Goal: Task Accomplishment & Management: Manage account settings

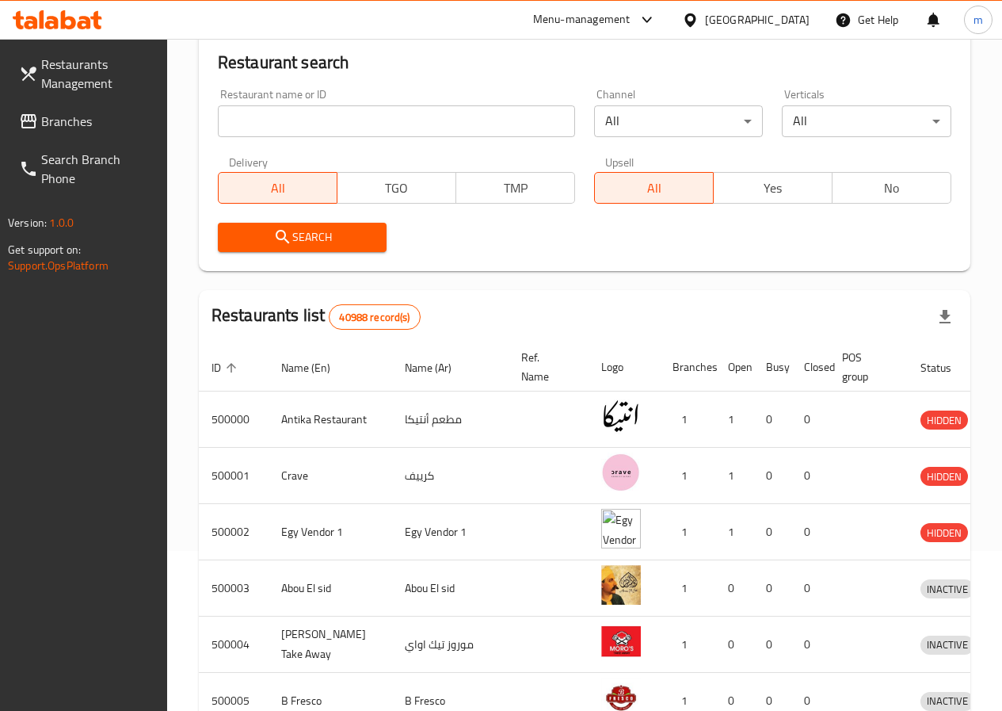
scroll to position [158, 0]
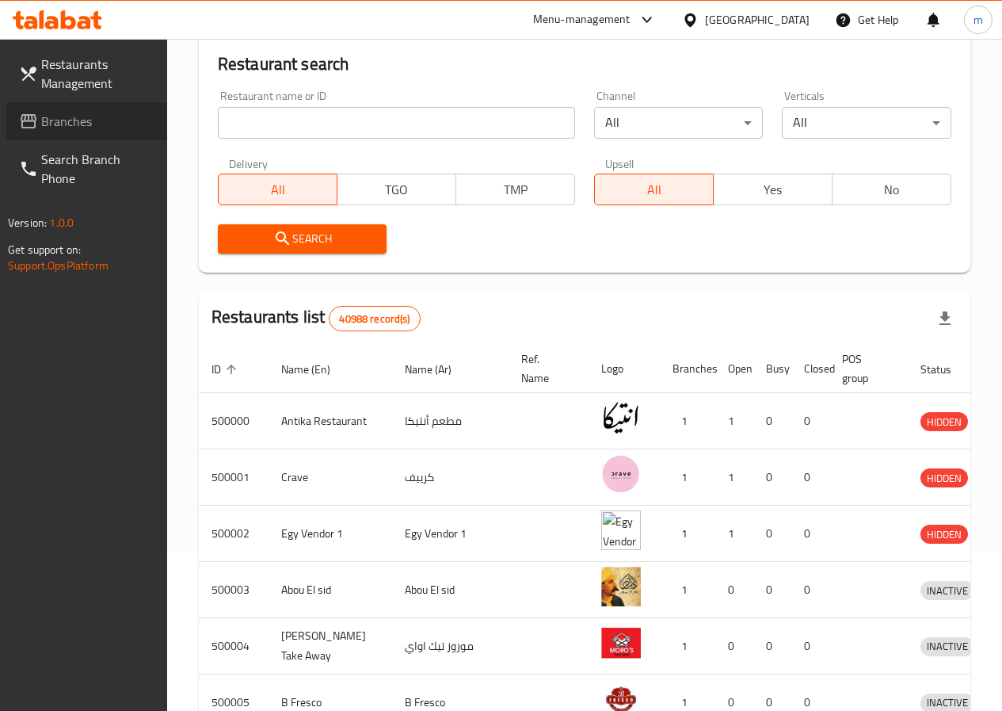
click at [84, 122] on span "Branches" at bounding box center [97, 121] width 113 height 19
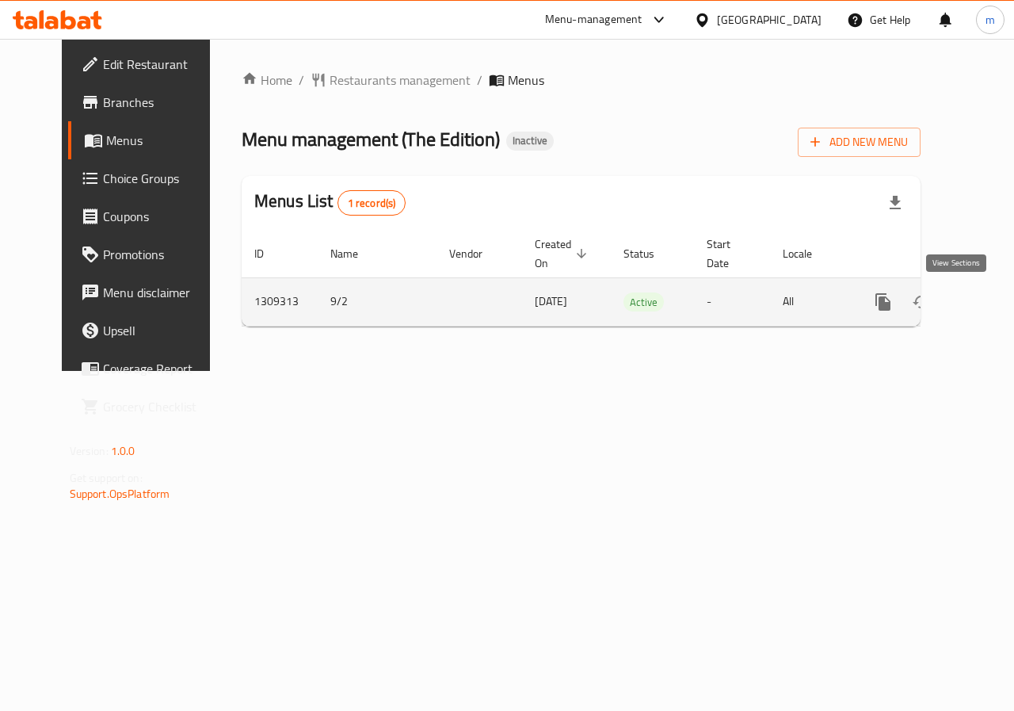
click at [988, 303] on icon "enhanced table" at bounding box center [997, 301] width 19 height 19
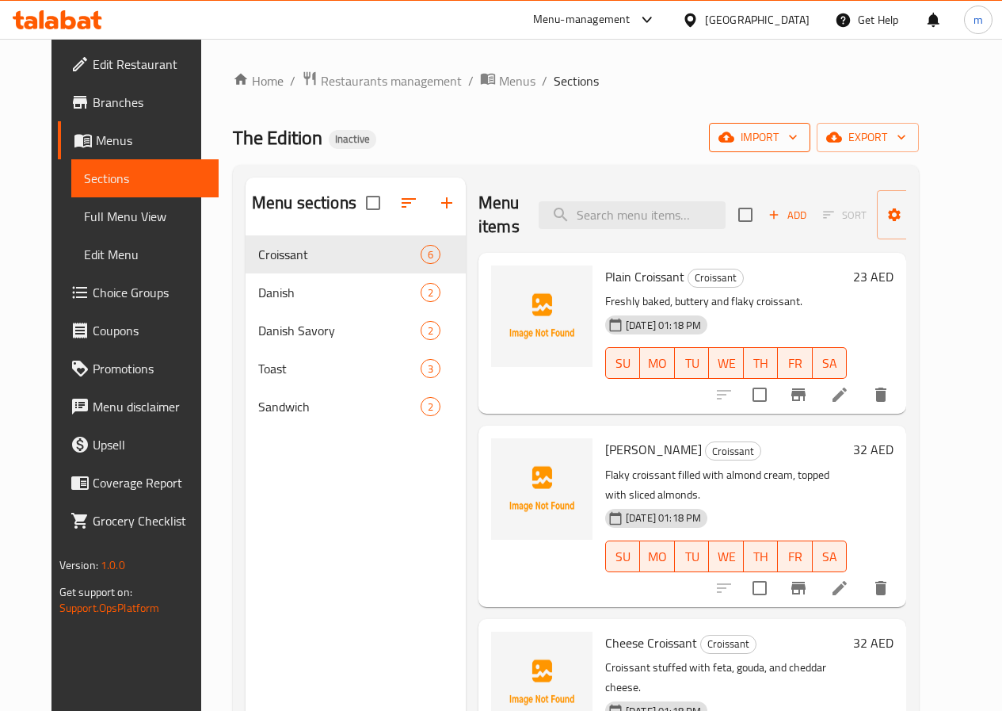
click at [798, 141] on span "import" at bounding box center [760, 138] width 76 height 20
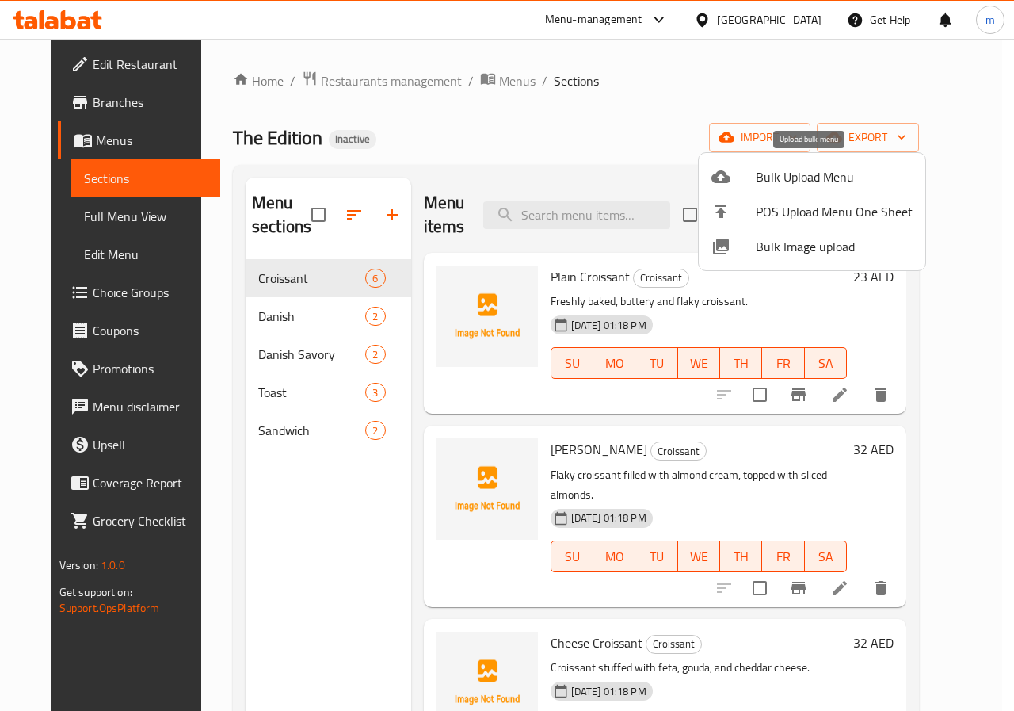
click at [800, 180] on span "Bulk Upload Menu" at bounding box center [834, 176] width 157 height 19
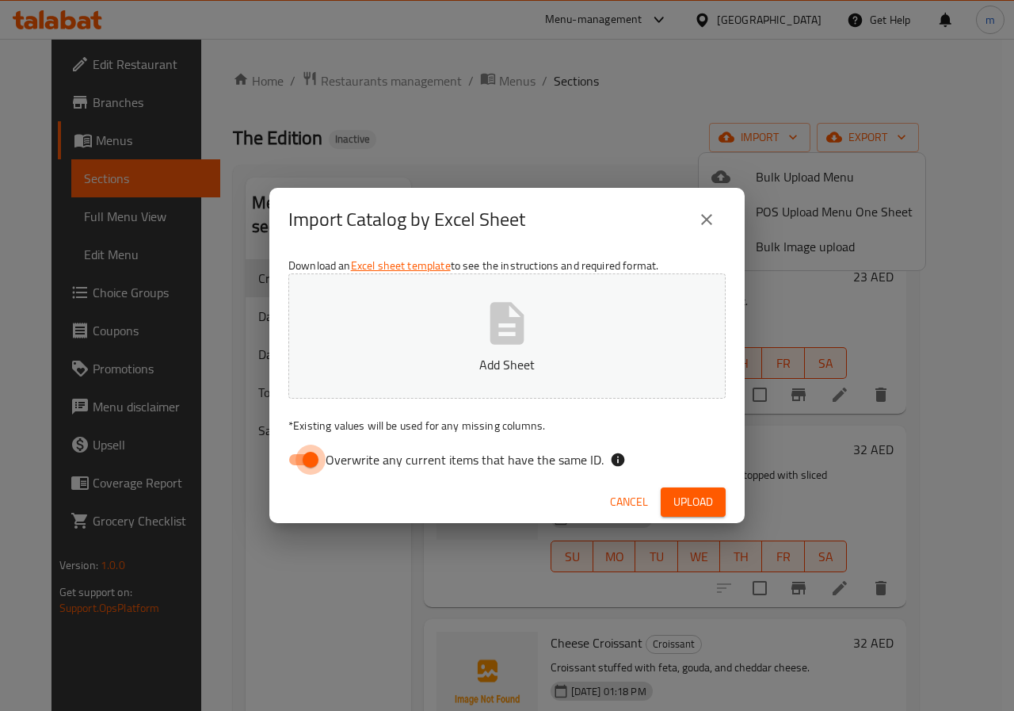
click at [308, 460] on input "Overwrite any current items that have the same ID." at bounding box center [310, 459] width 90 height 30
checkbox input "false"
click at [528, 343] on icon "button" at bounding box center [507, 323] width 51 height 51
click at [697, 492] on span "Upload" at bounding box center [693, 502] width 40 height 20
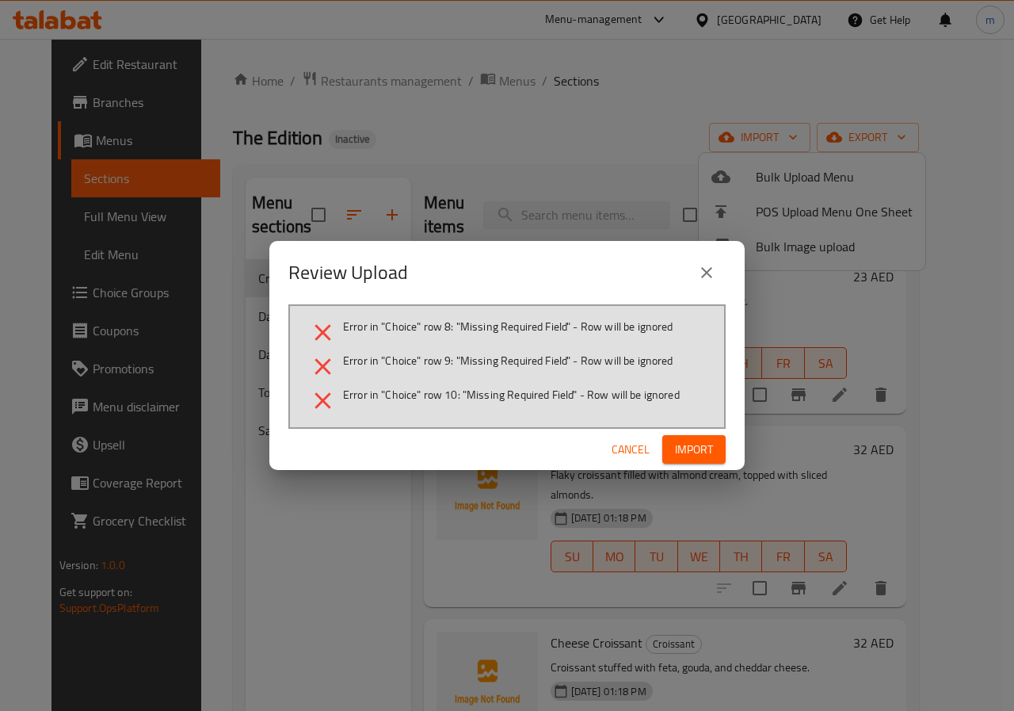
click at [704, 278] on icon "close" at bounding box center [706, 272] width 19 height 19
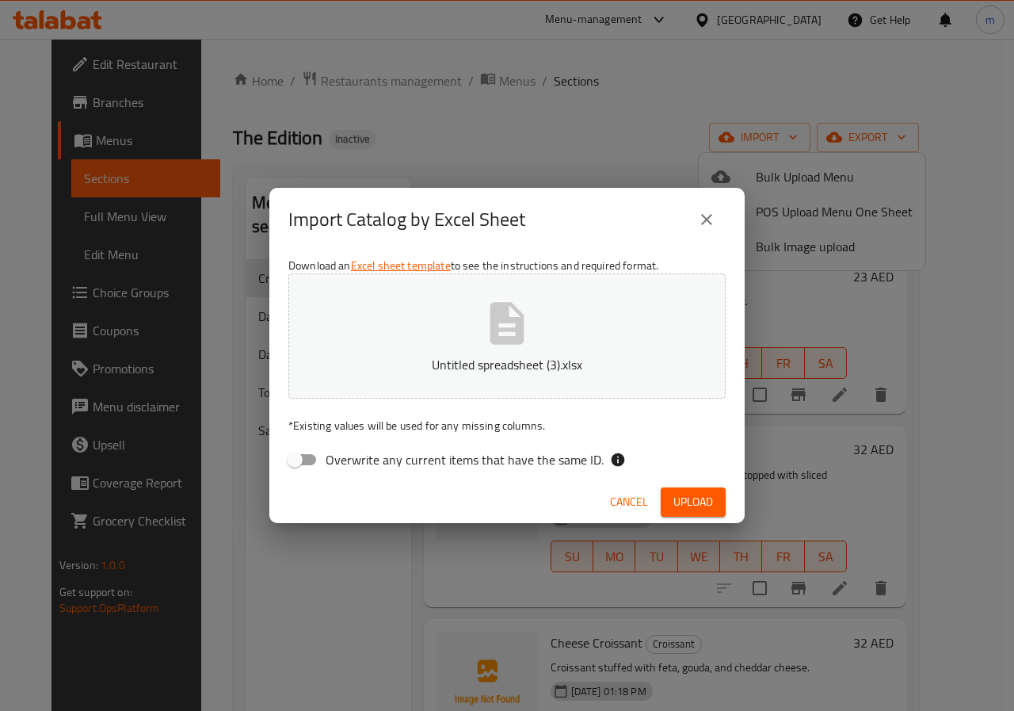
click at [700, 225] on icon "close" at bounding box center [706, 219] width 19 height 19
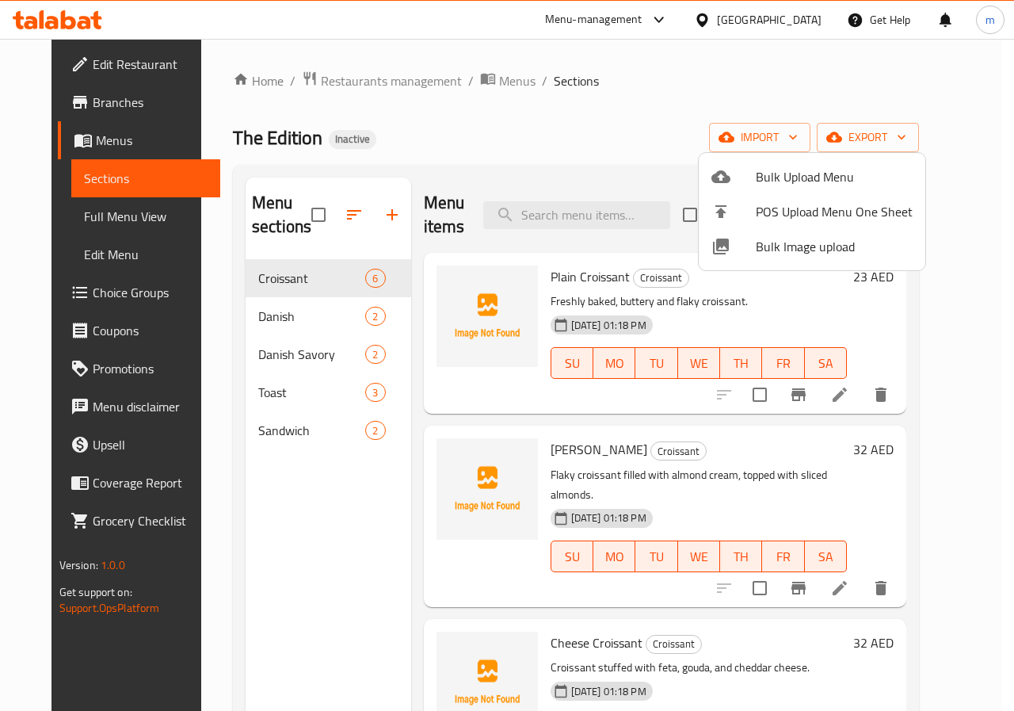
click at [766, 118] on div at bounding box center [507, 355] width 1014 height 711
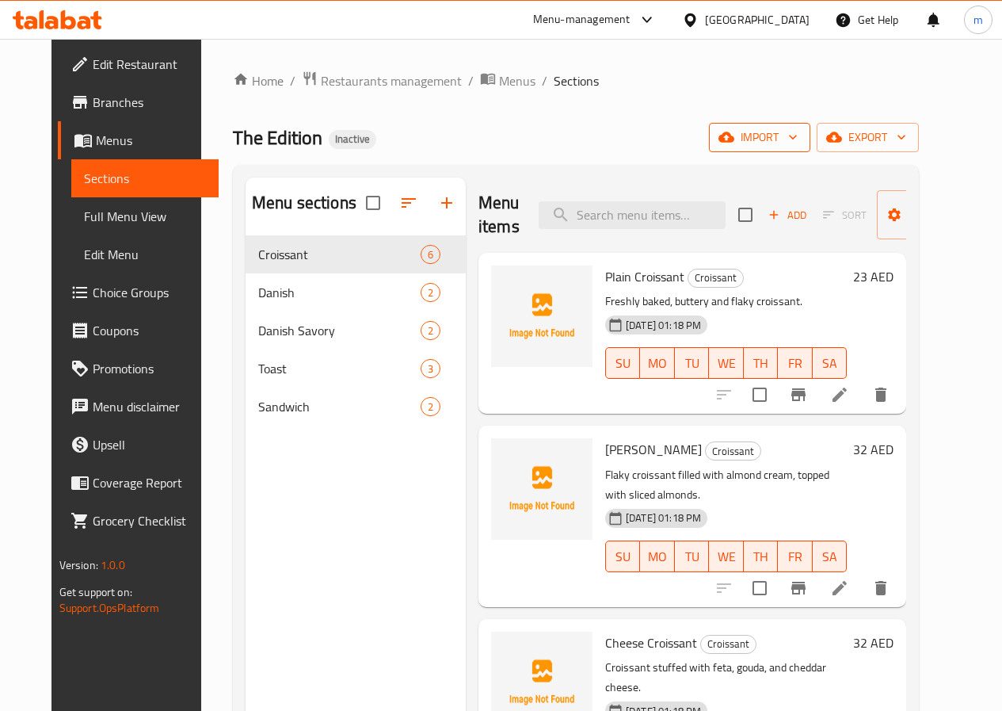
click at [781, 146] on span "import" at bounding box center [760, 138] width 76 height 20
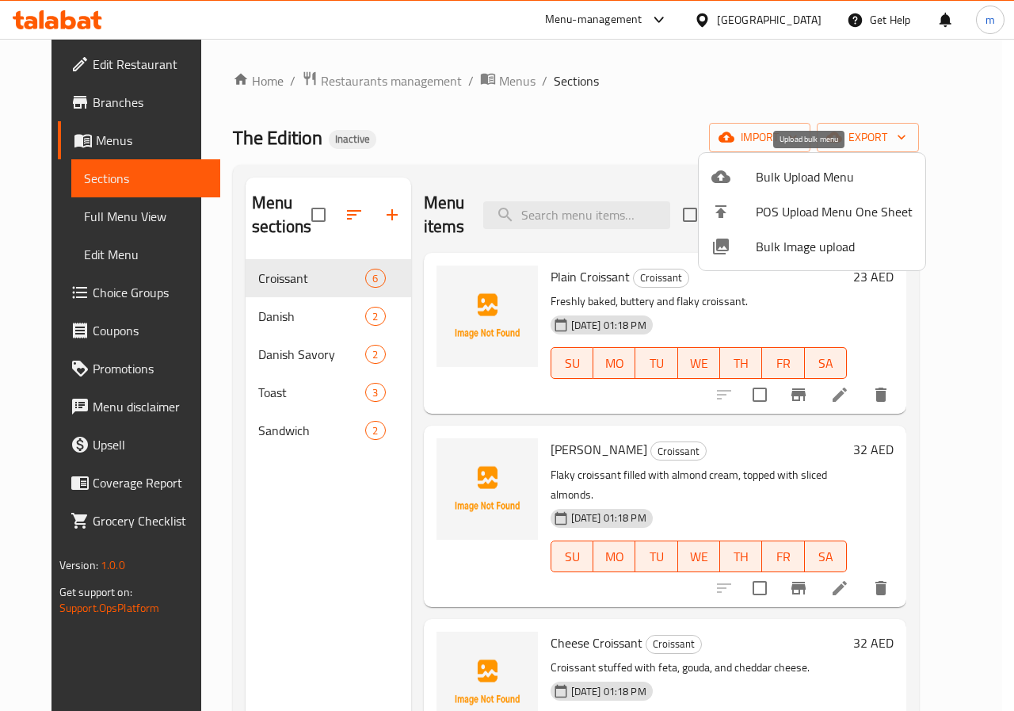
click at [782, 179] on span "Bulk Upload Menu" at bounding box center [834, 176] width 157 height 19
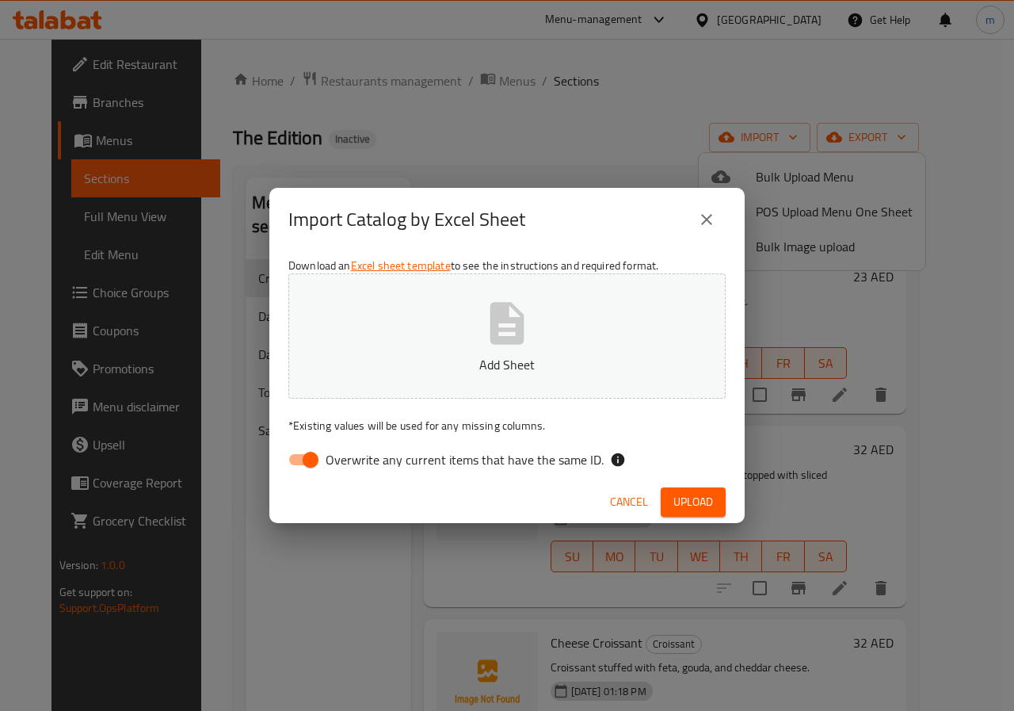
click at [305, 460] on input "Overwrite any current items that have the same ID." at bounding box center [310, 459] width 90 height 30
checkbox input "false"
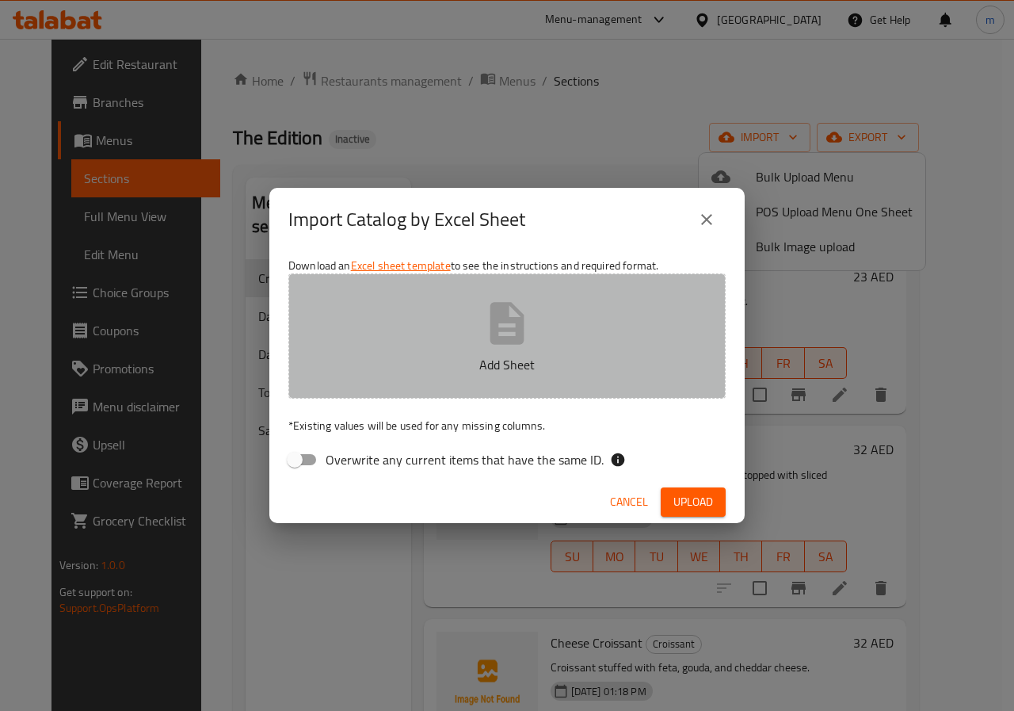
click at [460, 351] on button "Add Sheet" at bounding box center [506, 335] width 437 height 125
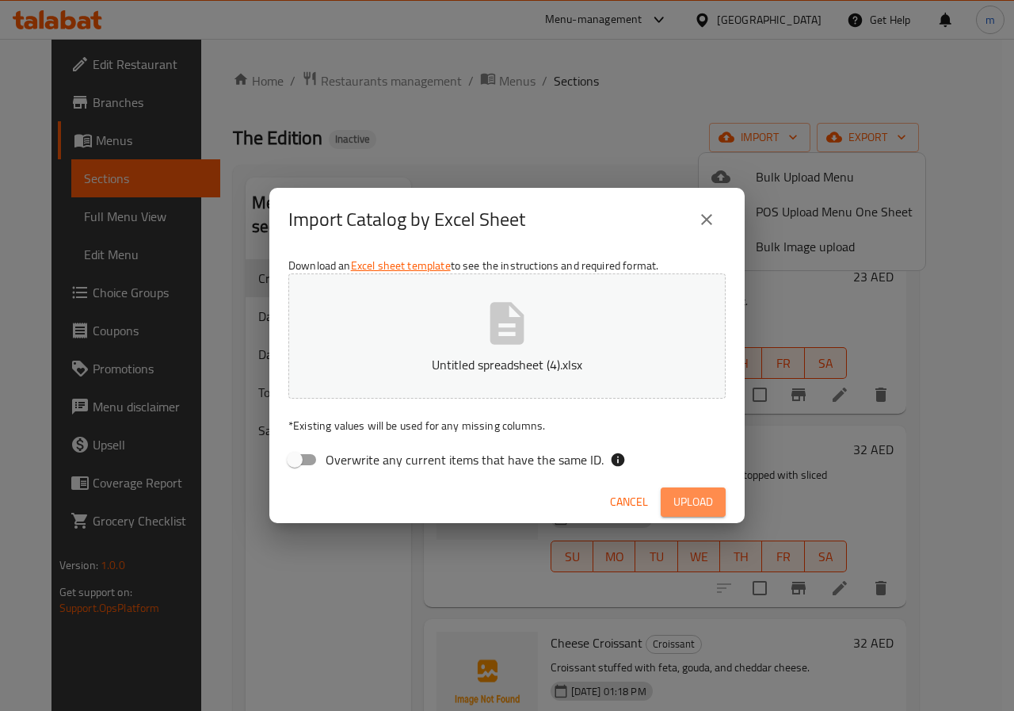
click at [688, 502] on span "Upload" at bounding box center [693, 502] width 40 height 20
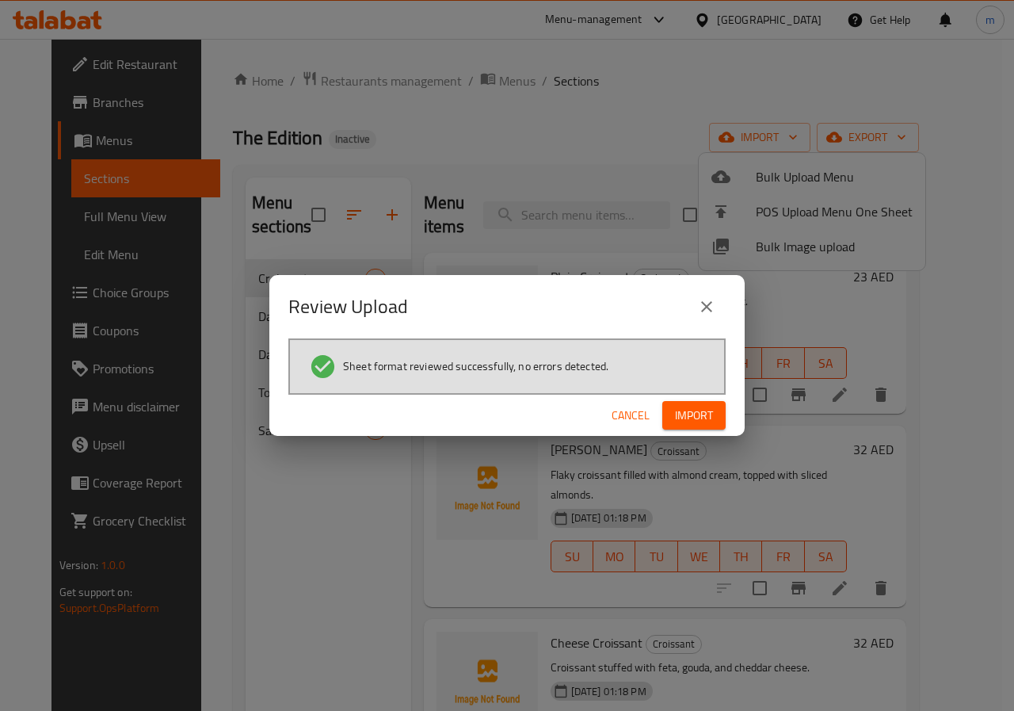
click at [679, 413] on span "Import" at bounding box center [694, 416] width 38 height 20
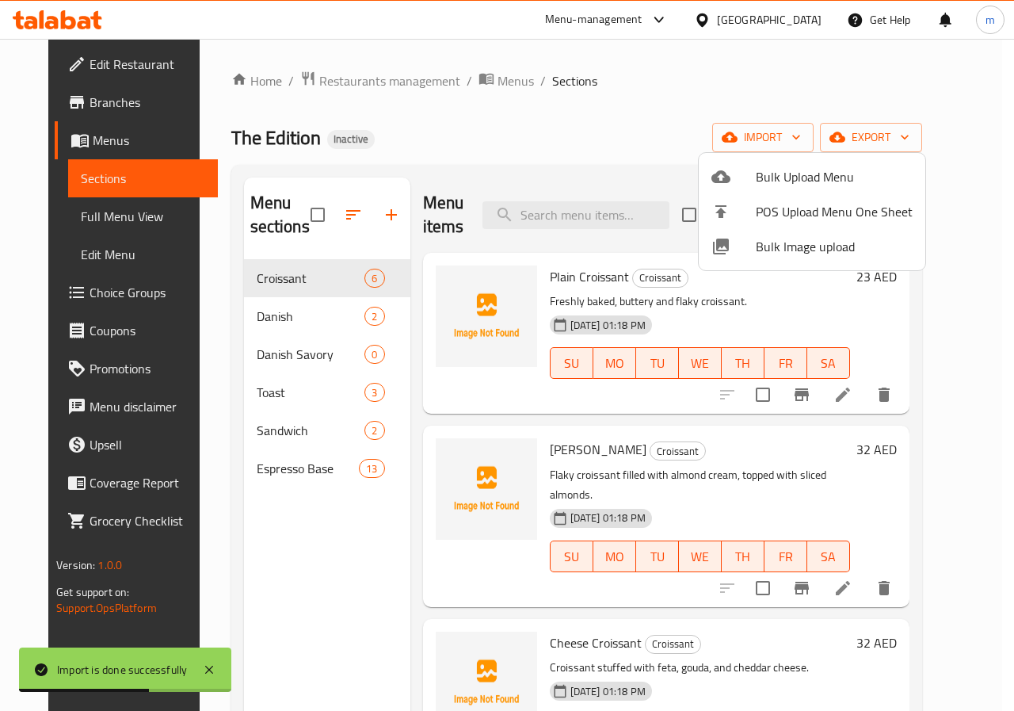
click at [269, 470] on div at bounding box center [507, 355] width 1014 height 711
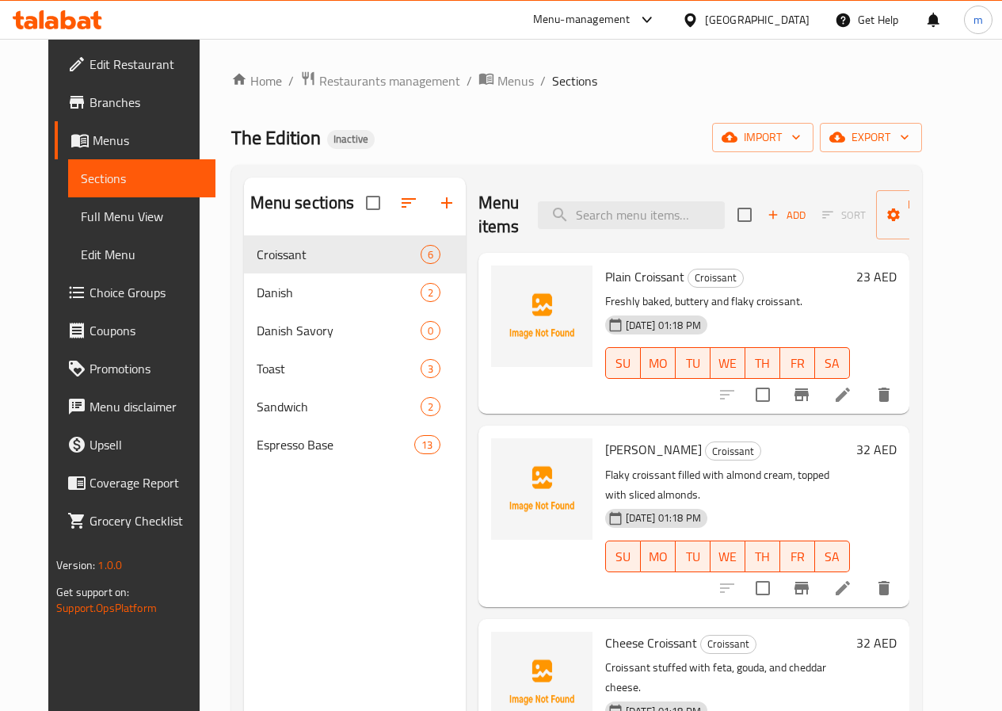
click at [94, 216] on span "Full Menu View" at bounding box center [142, 216] width 122 height 19
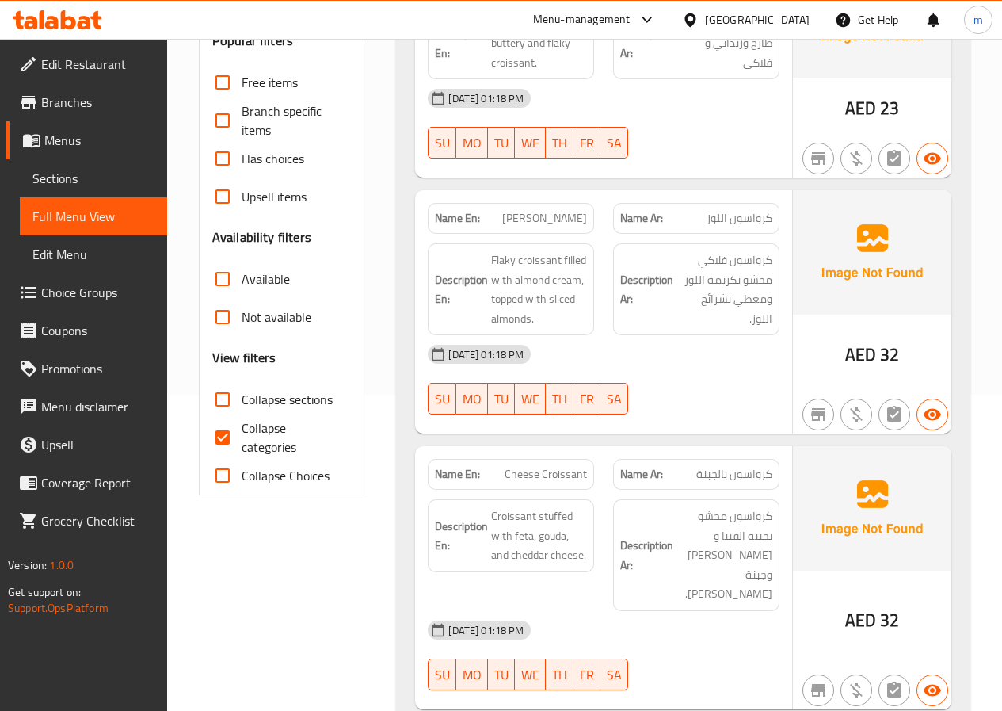
scroll to position [317, 0]
click at [225, 441] on input "Collapse categories" at bounding box center [223, 437] width 38 height 38
checkbox input "false"
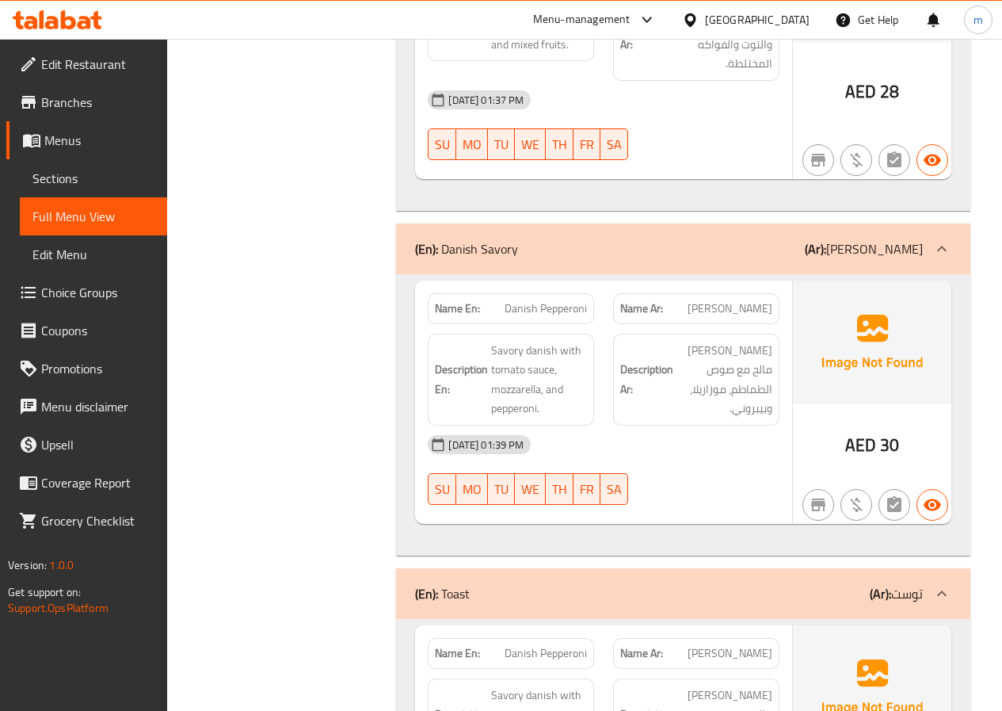
scroll to position [2694, 0]
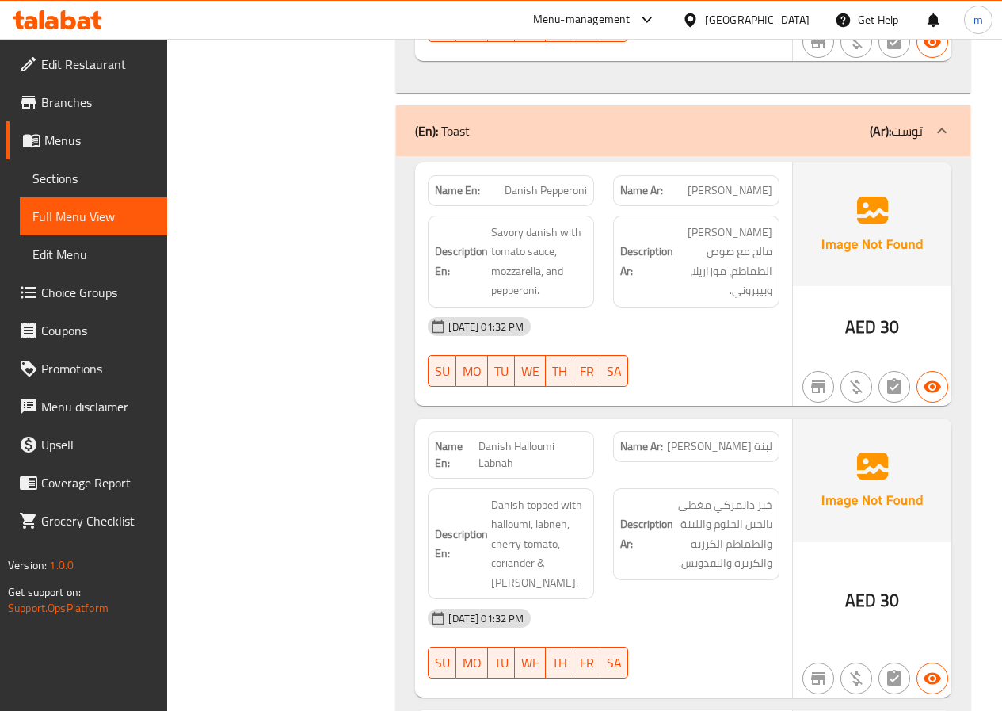
copy span "Danish Halloumi Labnah"
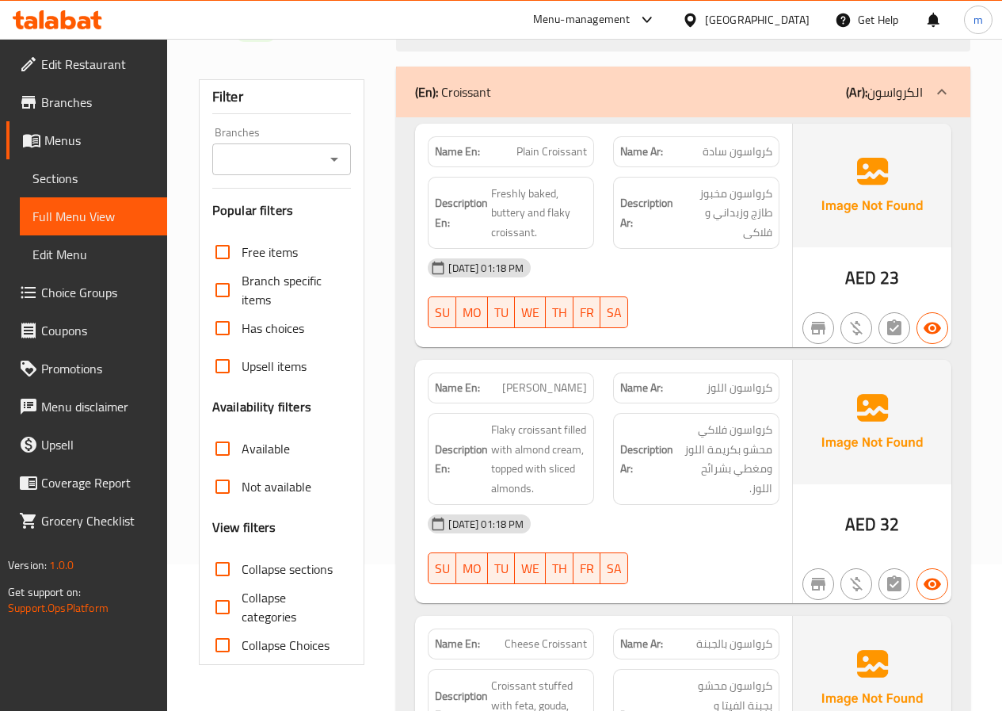
scroll to position [238, 0]
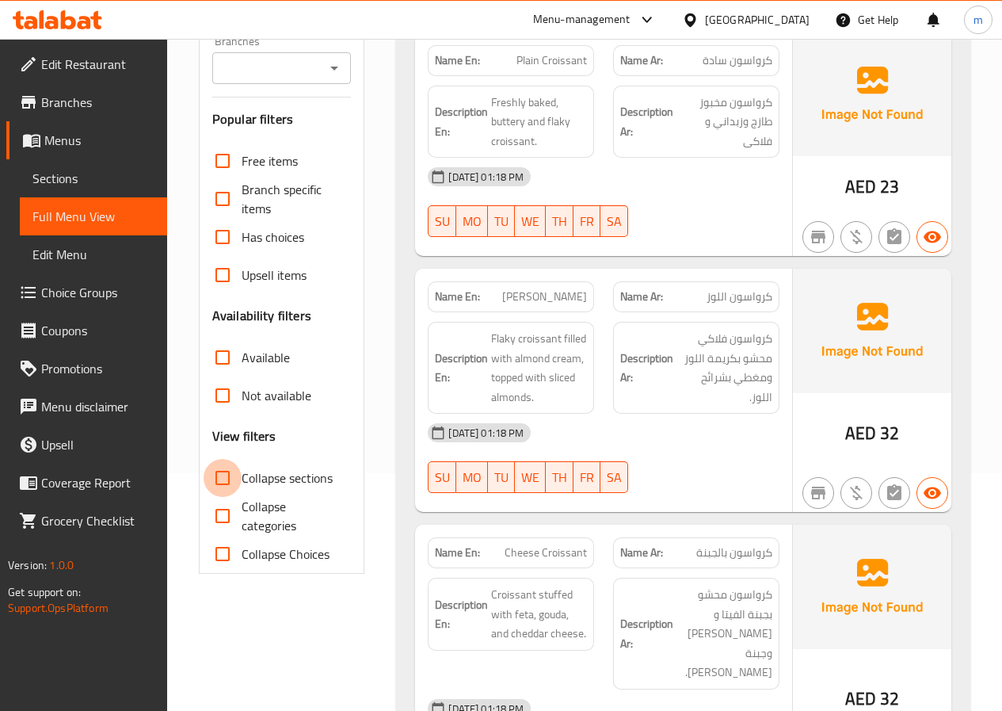
click at [227, 479] on input "Collapse sections" at bounding box center [223, 478] width 38 height 38
checkbox input "true"
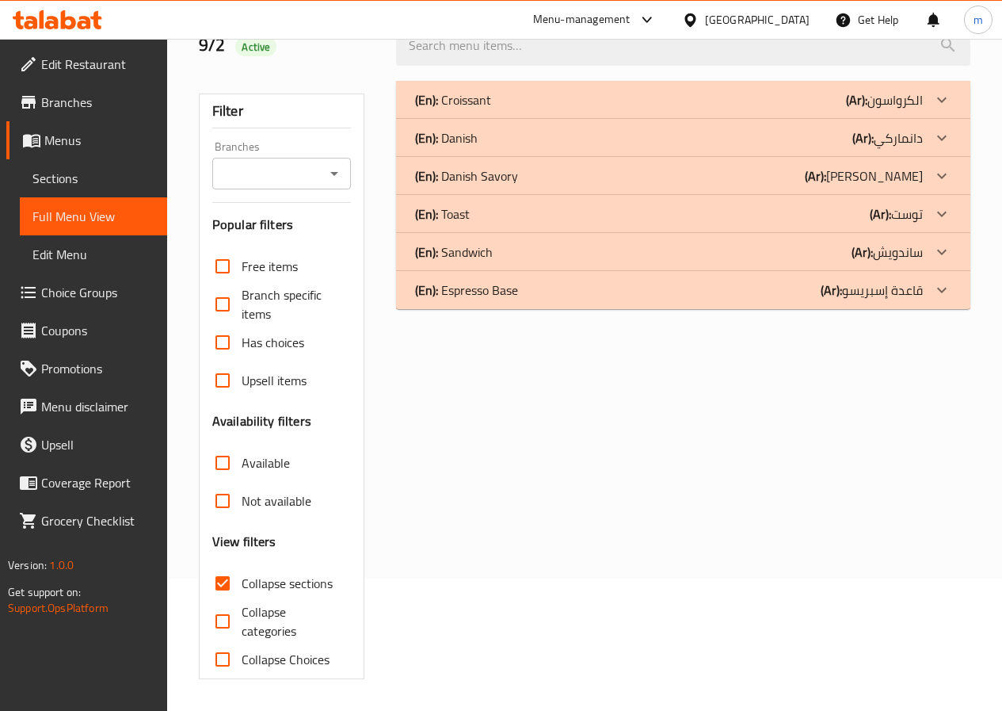
scroll to position [132, 0]
click at [538, 109] on div "(En): Espresso Base (Ar): قاعدة إسبريسو" at bounding box center [669, 99] width 508 height 19
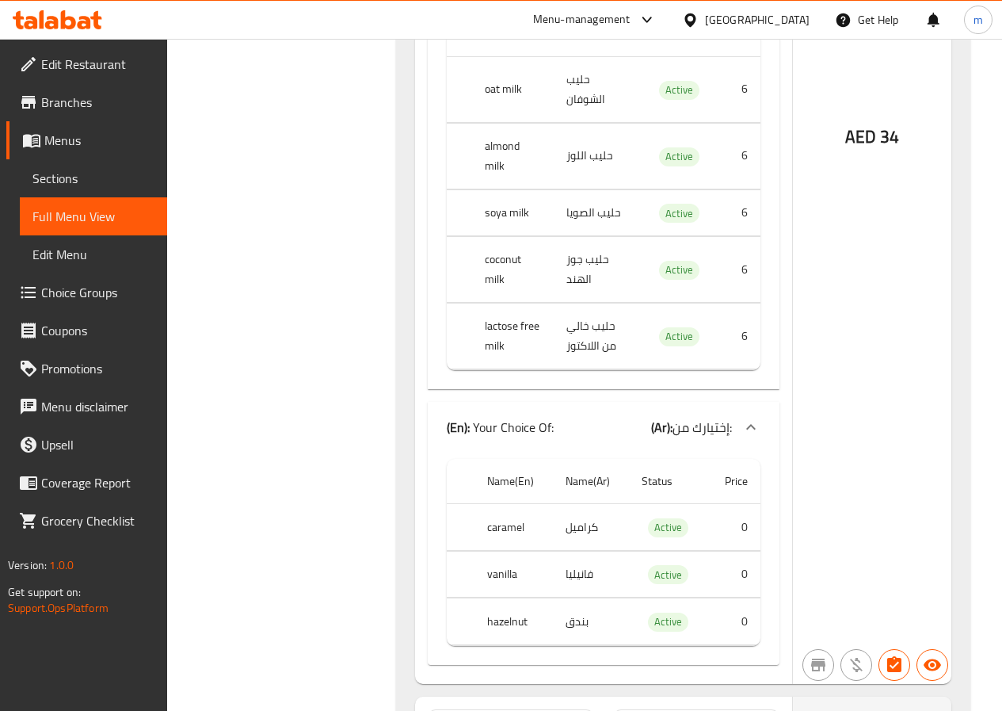
scroll to position [11245, 0]
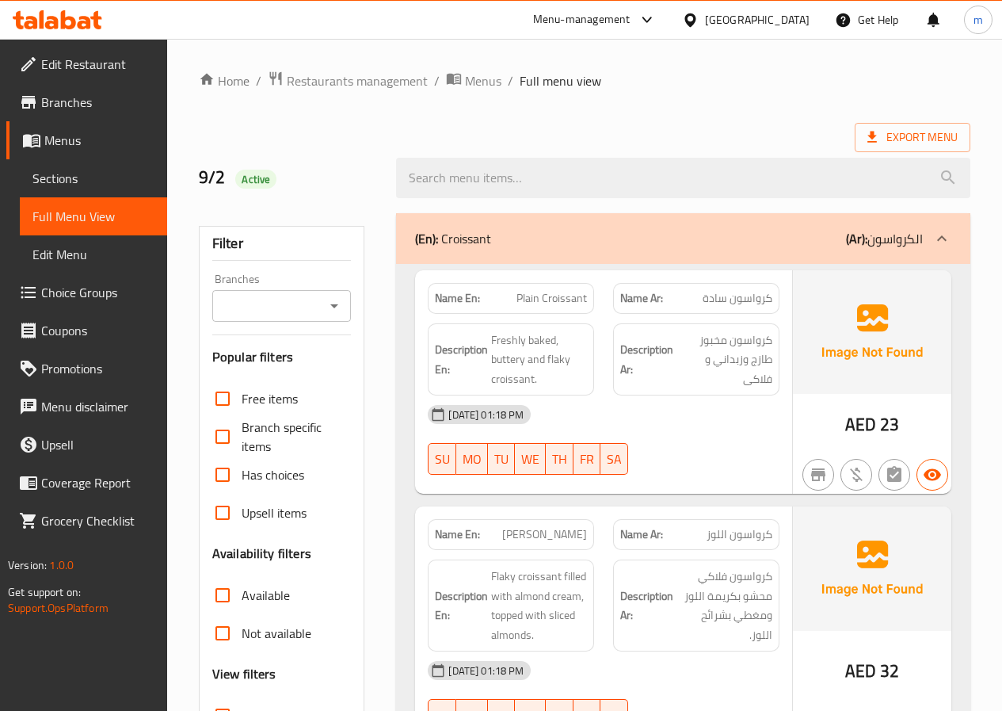
click at [83, 177] on span "Sections" at bounding box center [93, 178] width 122 height 19
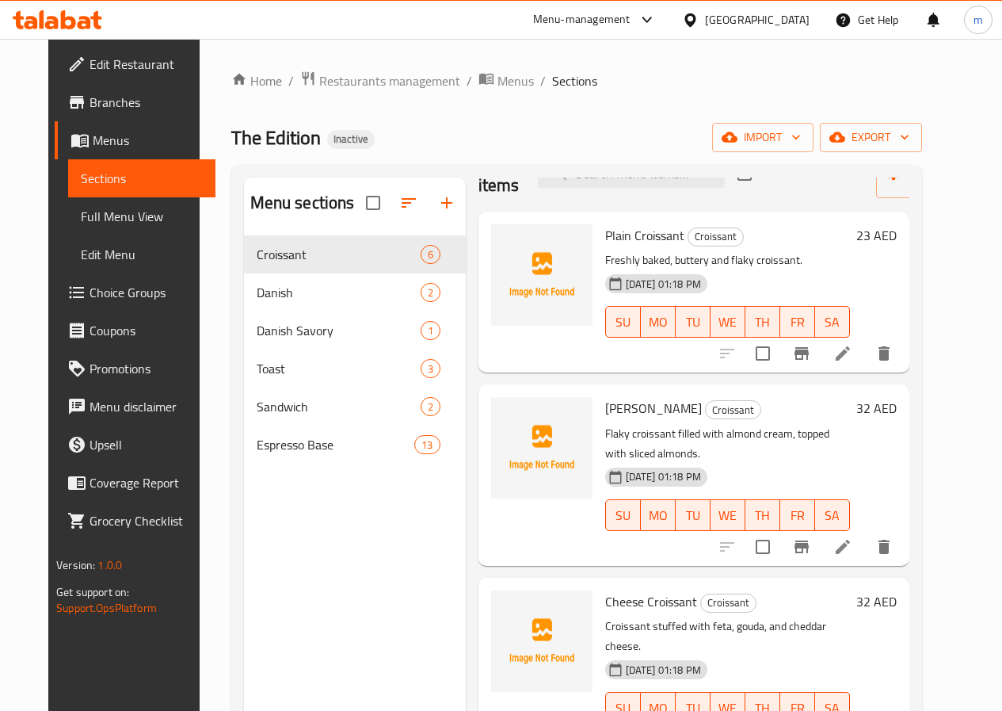
scroll to position [79, 0]
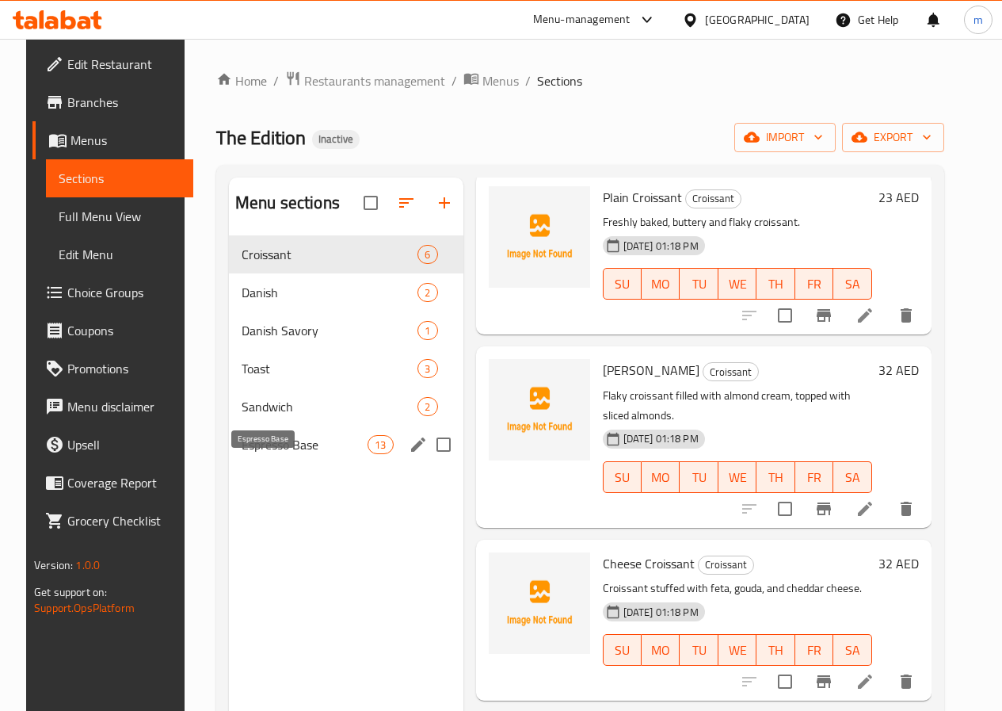
click at [267, 454] on span "Espresso Base" at bounding box center [305, 444] width 126 height 19
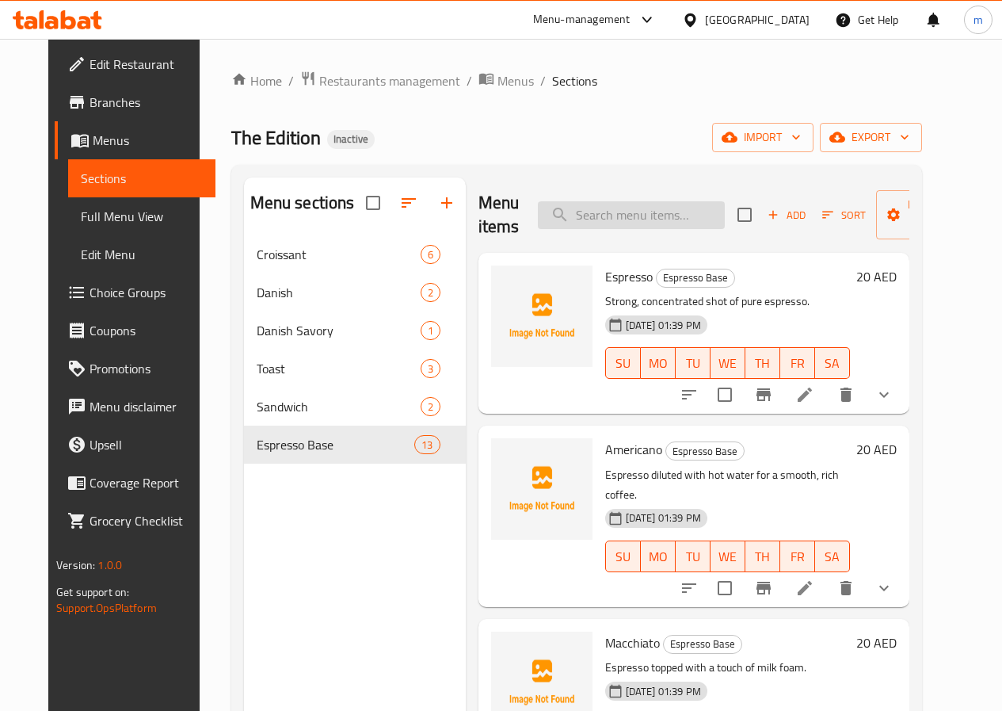
click at [585, 216] on input "search" at bounding box center [631, 215] width 187 height 28
click at [676, 92] on div "Home / Restaurants management / Menus / Sections The Edition Inactive import ex…" at bounding box center [576, 486] width 691 height 830
click at [587, 204] on input "search" at bounding box center [631, 215] width 187 height 28
paste input "Danish Halloumi Labnah"
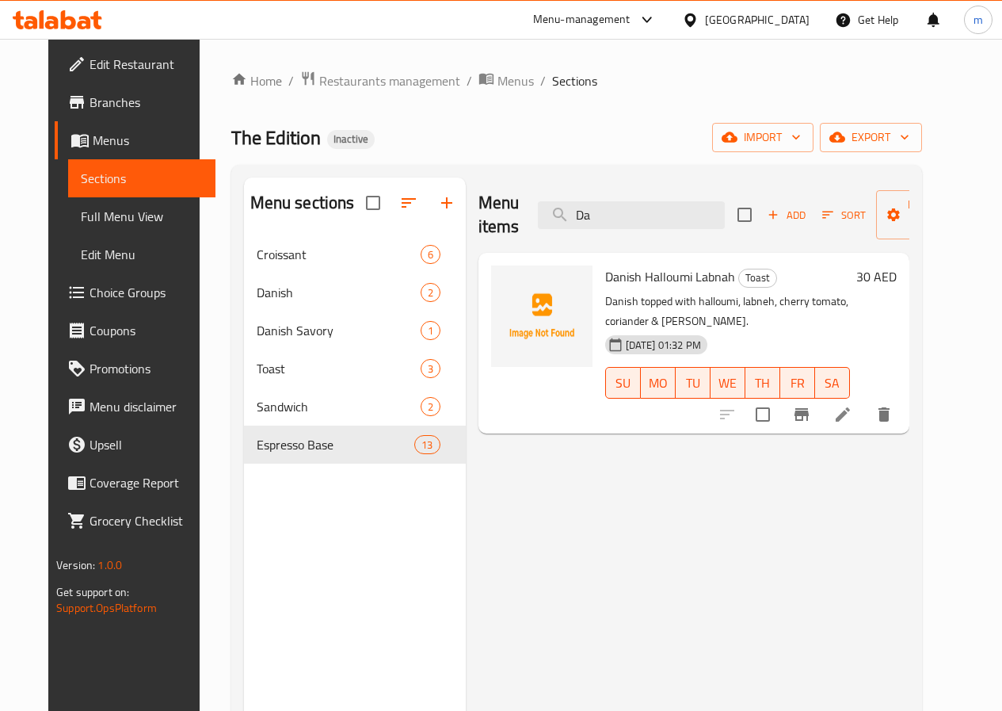
type input "D"
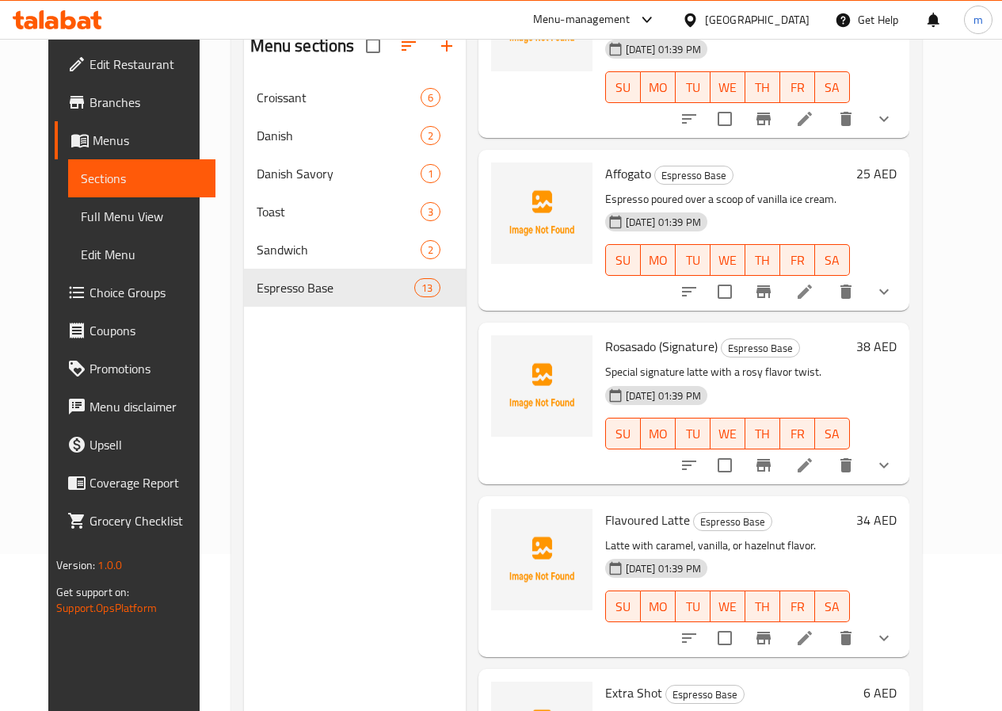
scroll to position [158, 0]
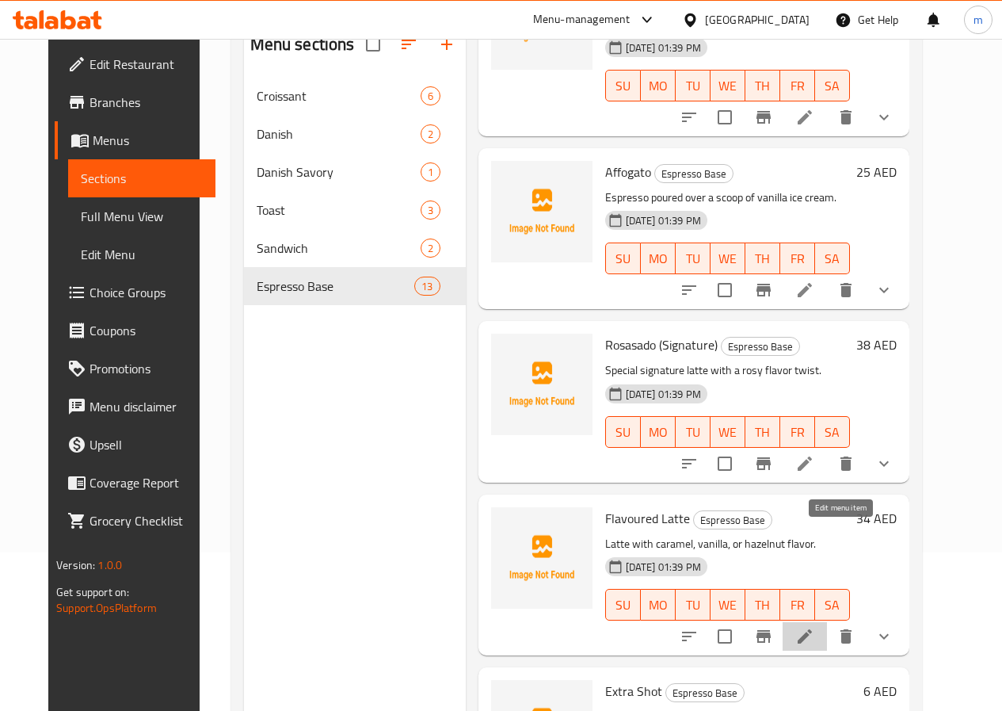
click at [812, 629] on icon at bounding box center [805, 636] width 14 height 14
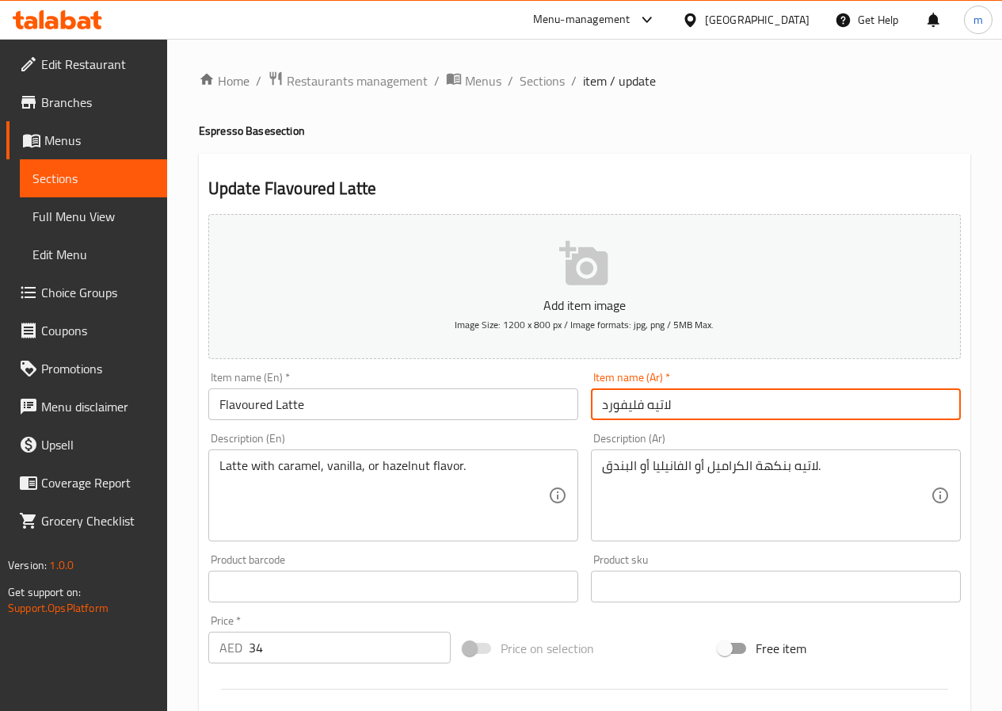
drag, startPoint x: 645, startPoint y: 409, endPoint x: 592, endPoint y: 411, distance: 53.1
click at [592, 411] on input "لاتيه فليفورد" at bounding box center [776, 404] width 370 height 32
paste input "فليفورد"
click at [603, 399] on input "لاتيه فليفورد" at bounding box center [776, 404] width 370 height 32
click at [612, 404] on input "لاتيه فليفورد" at bounding box center [776, 404] width 370 height 32
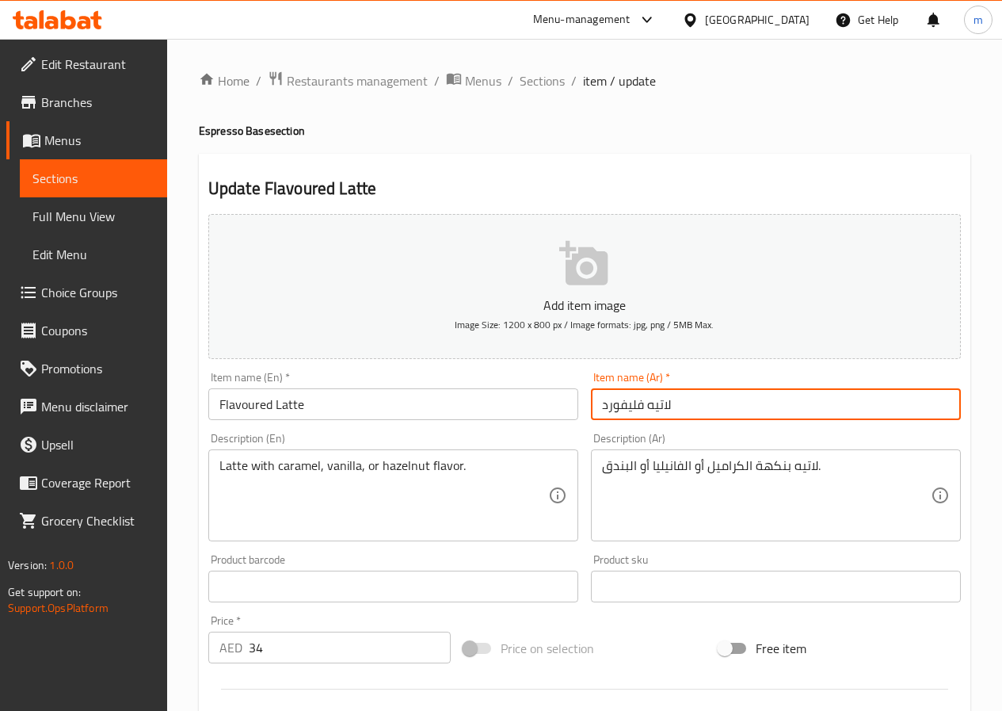
click at [612, 404] on input "لاتيه فليفورد" at bounding box center [776, 404] width 370 height 32
paste input "فليفورد"
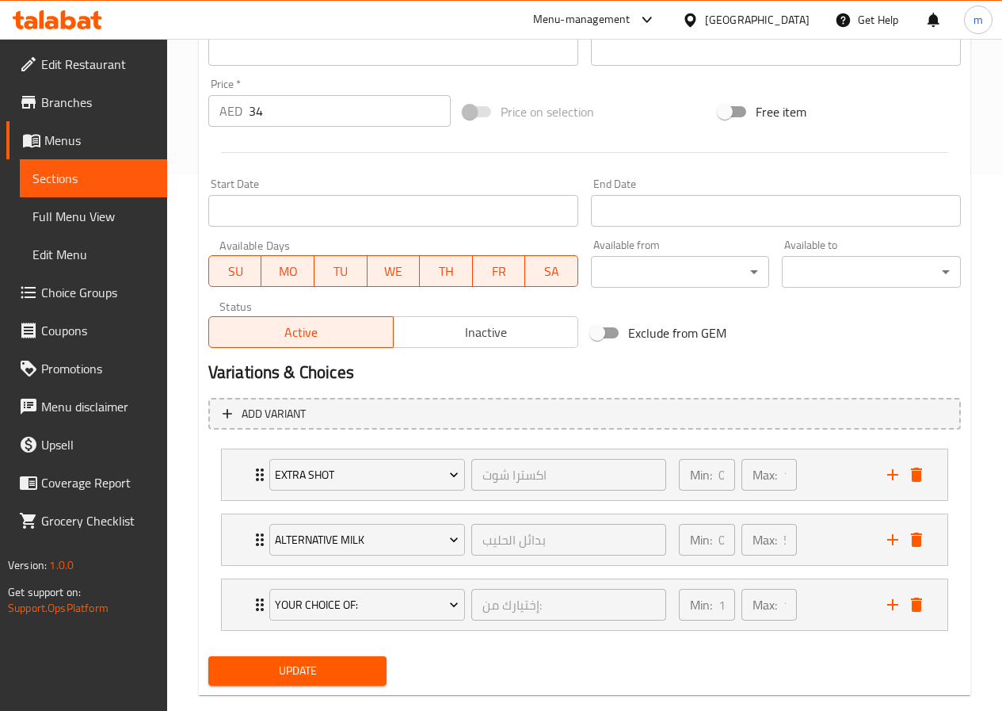
scroll to position [565, 0]
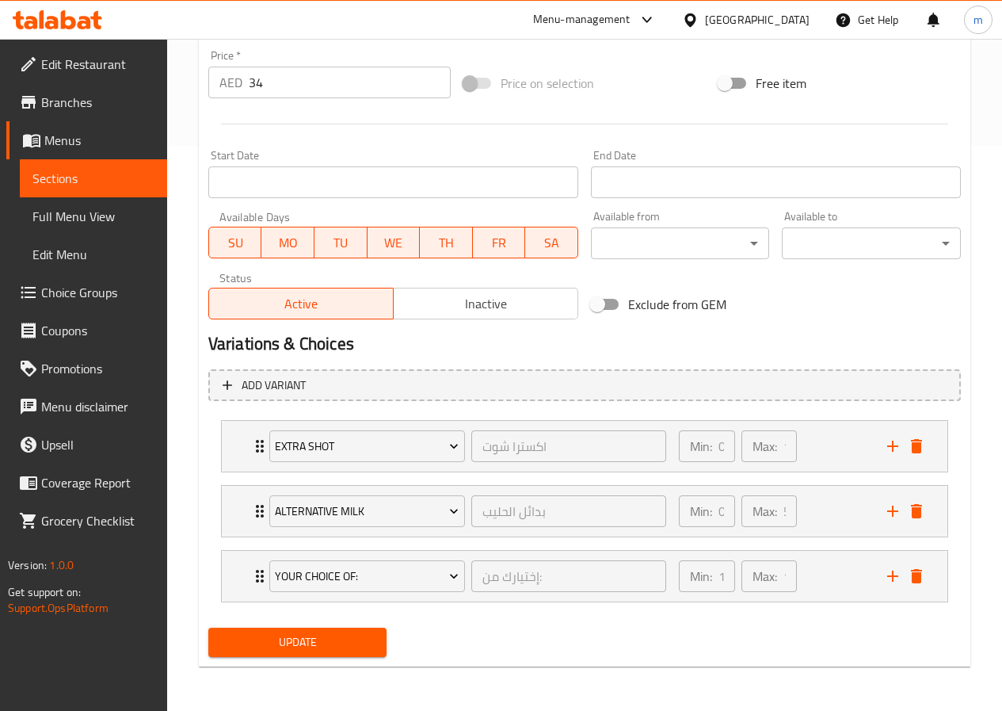
type input "فليفورد لاتيه"
click at [340, 651] on span "Update" at bounding box center [298, 642] width 154 height 20
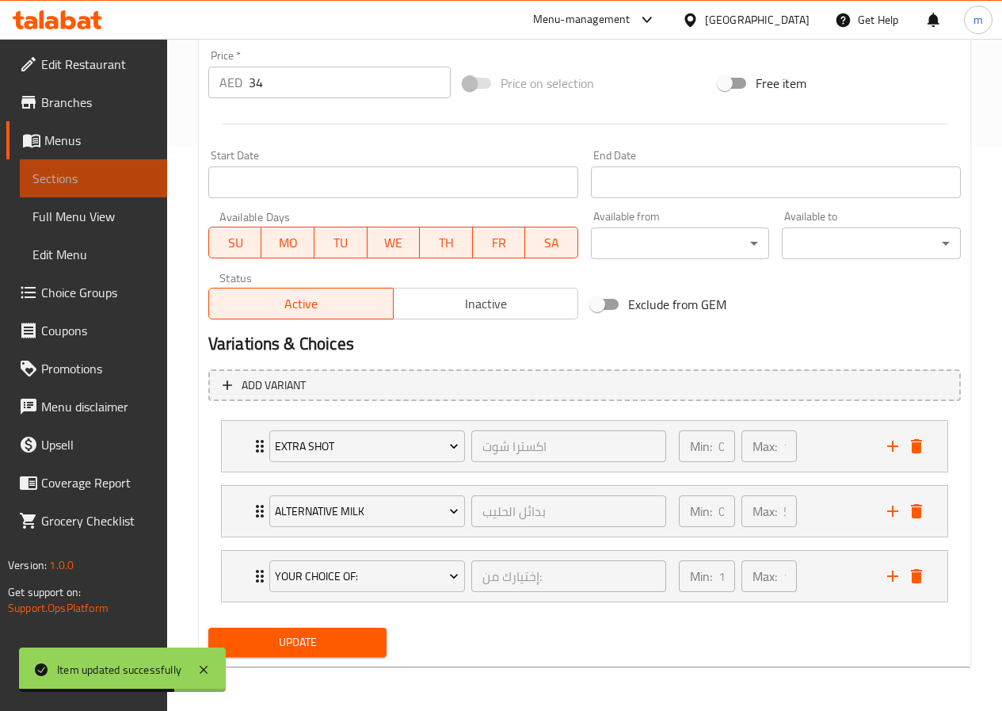
click at [104, 171] on span "Sections" at bounding box center [93, 178] width 122 height 19
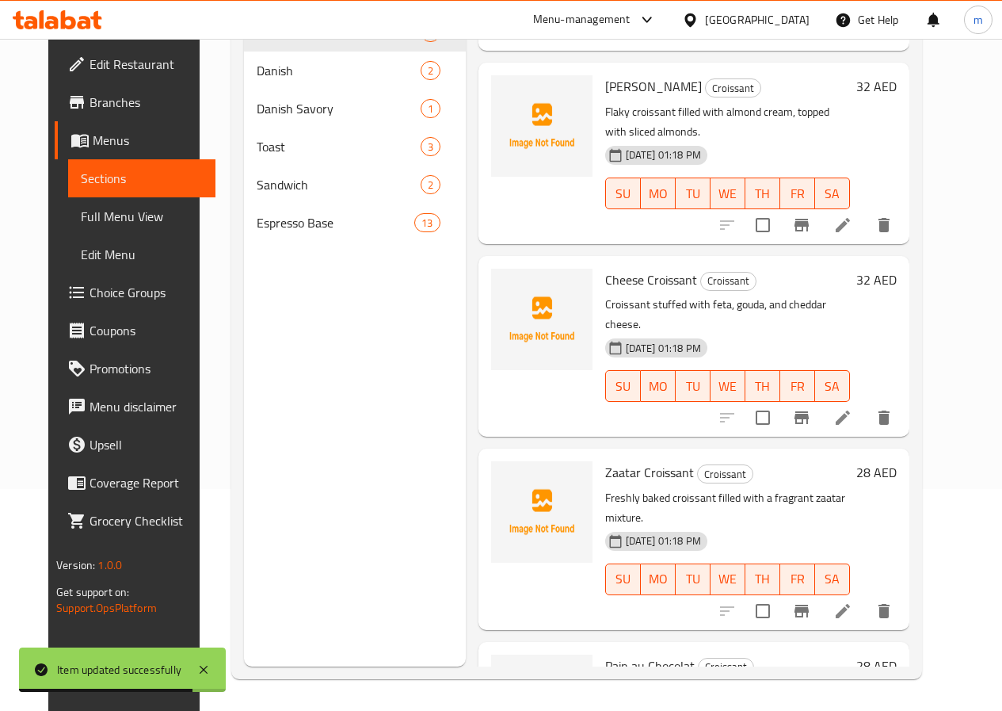
scroll to position [391, 0]
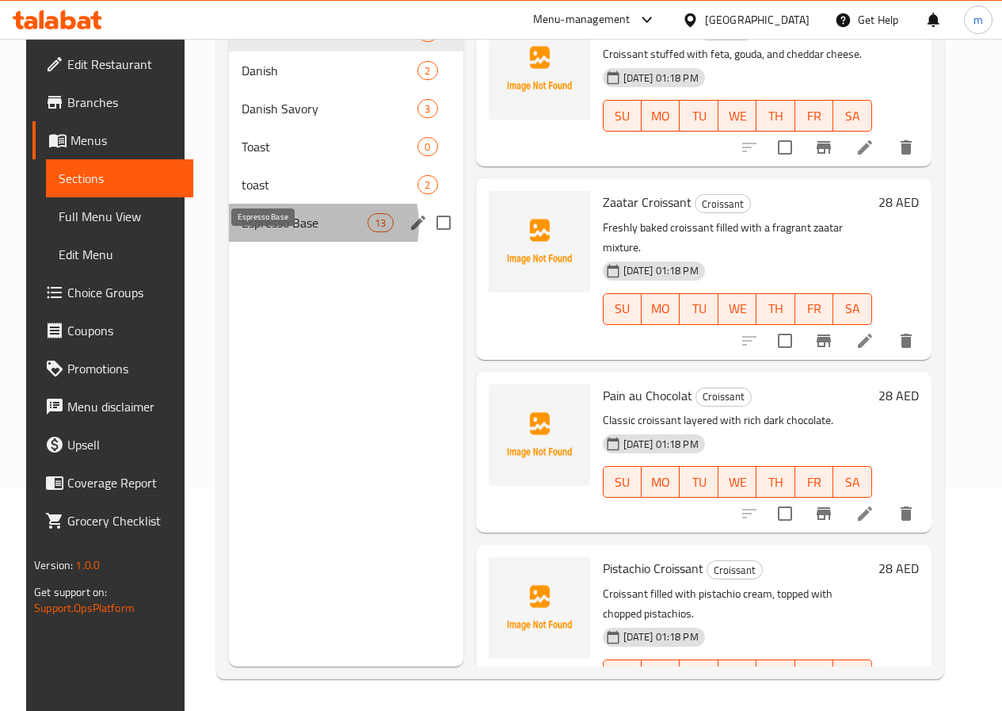
click at [301, 232] on span "Espresso Base" at bounding box center [305, 222] width 126 height 19
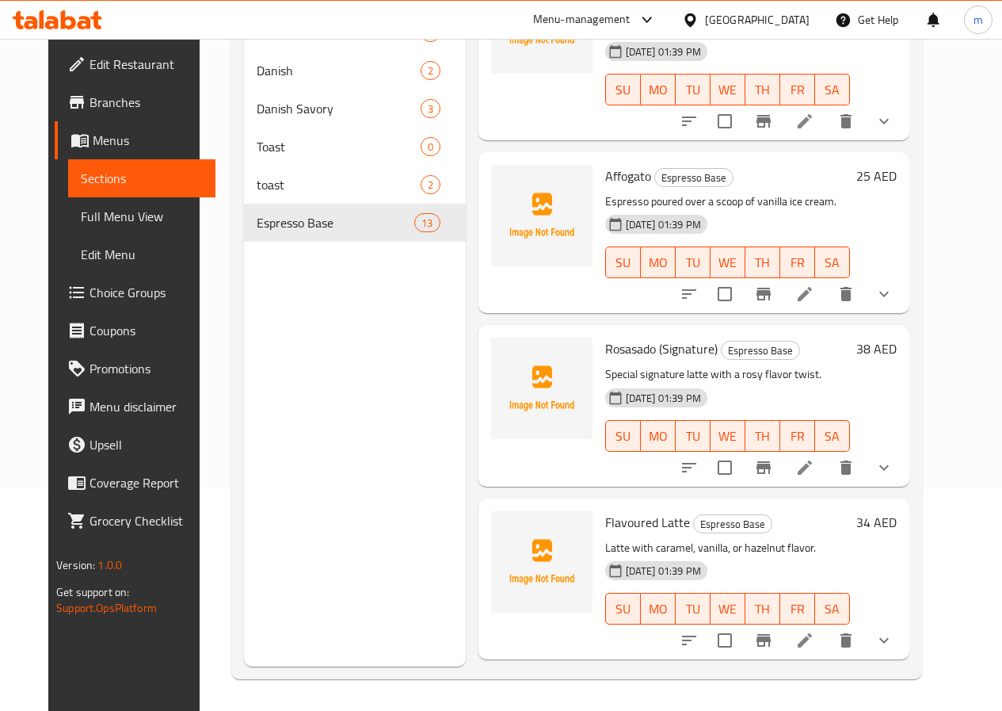
scroll to position [1603, 0]
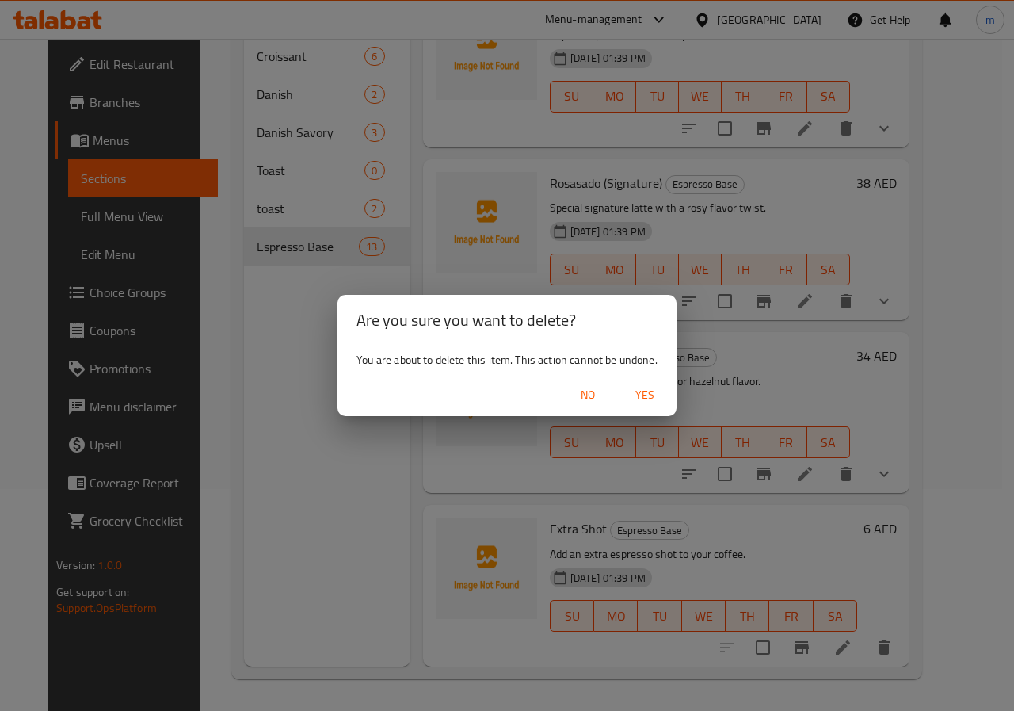
click at [649, 402] on span "Yes" at bounding box center [645, 395] width 38 height 20
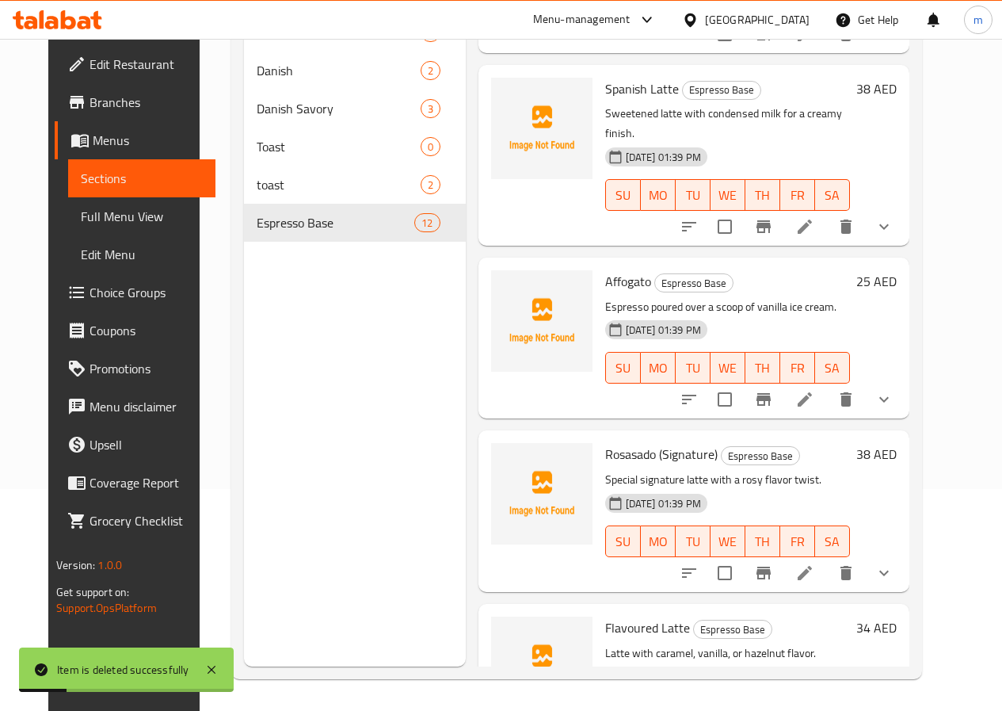
scroll to position [1351, 0]
